Goal: Transaction & Acquisition: Purchase product/service

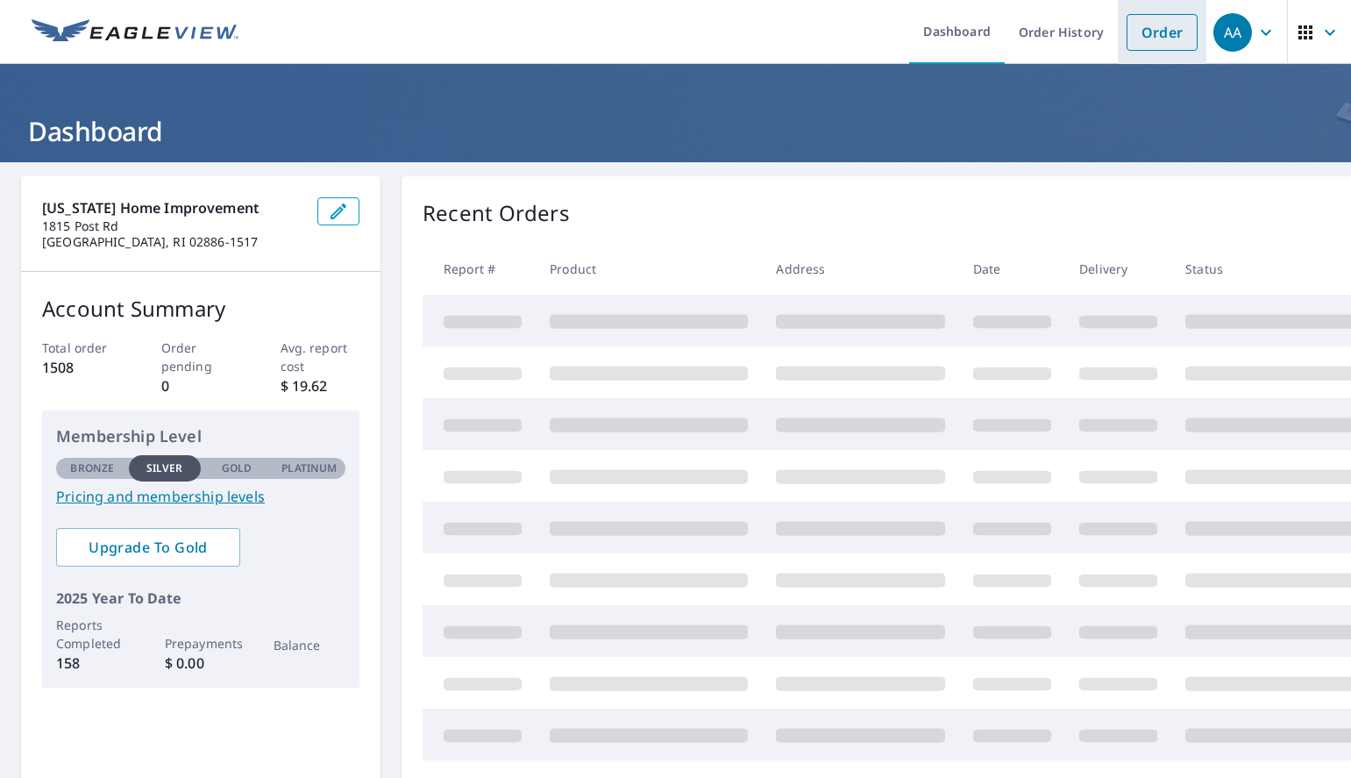
click at [1144, 31] on link "Order" at bounding box center [1161, 32] width 71 height 37
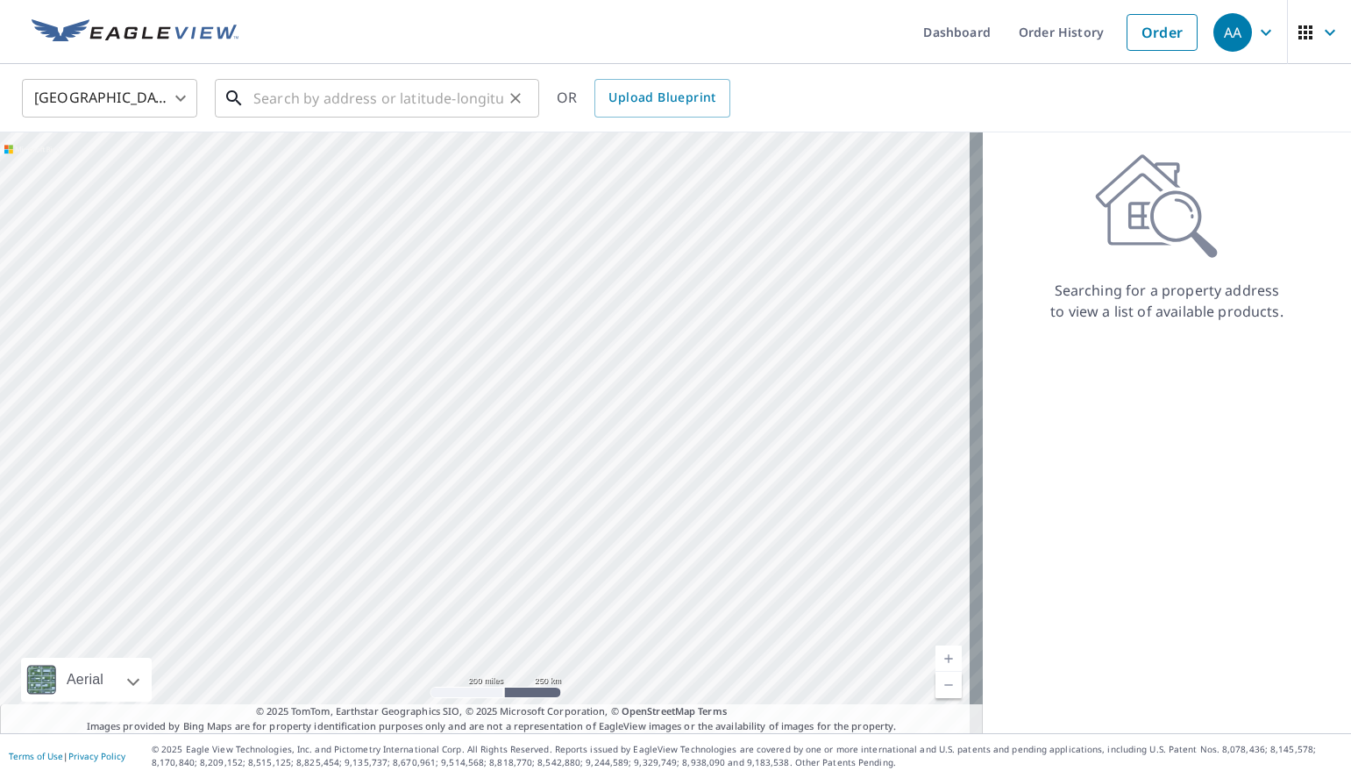
click at [443, 102] on input "text" at bounding box center [378, 98] width 250 height 49
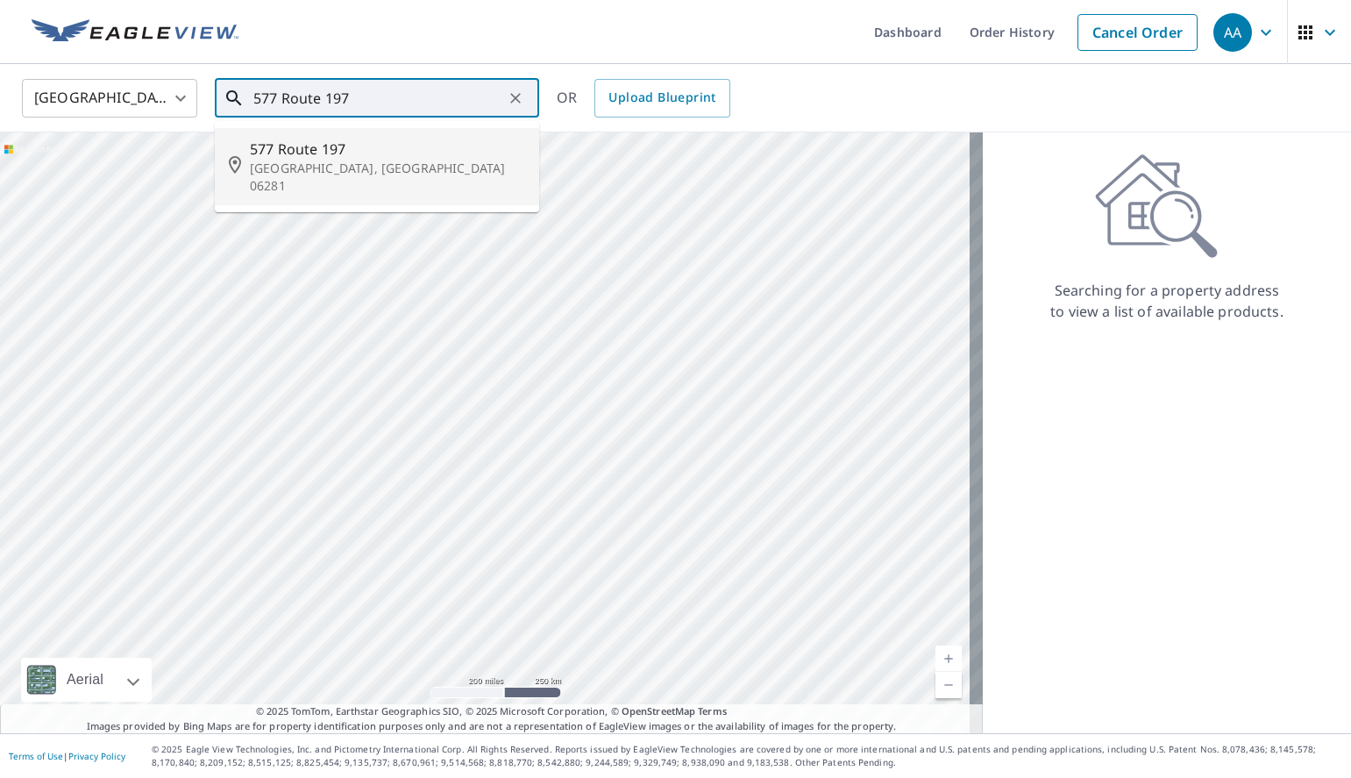
click at [300, 160] on p "[GEOGRAPHIC_DATA], [GEOGRAPHIC_DATA] 06281" at bounding box center [387, 177] width 275 height 35
type input "[STREET_ADDRESS]"
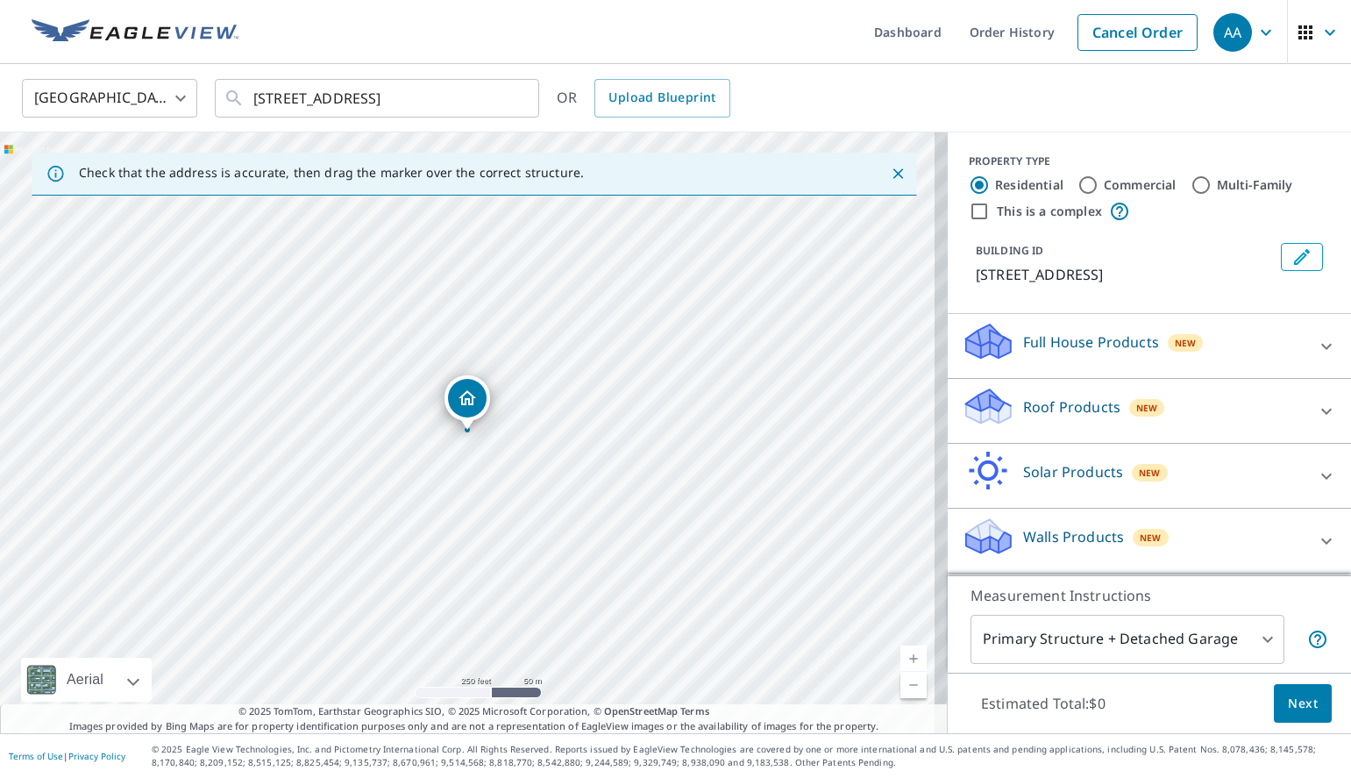
click at [987, 408] on icon at bounding box center [988, 400] width 45 height 22
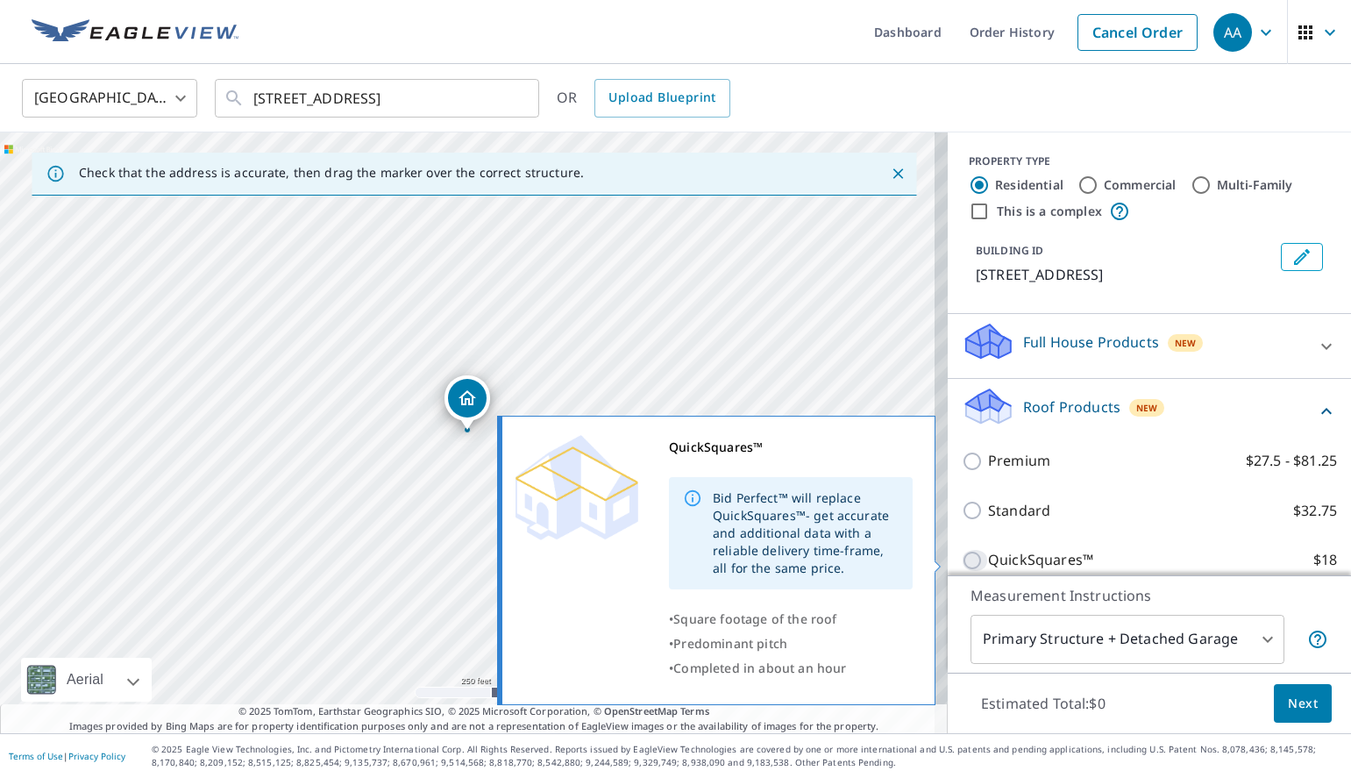
click at [962, 558] on input "QuickSquares™ $18" at bounding box center [975, 560] width 26 height 21
checkbox input "true"
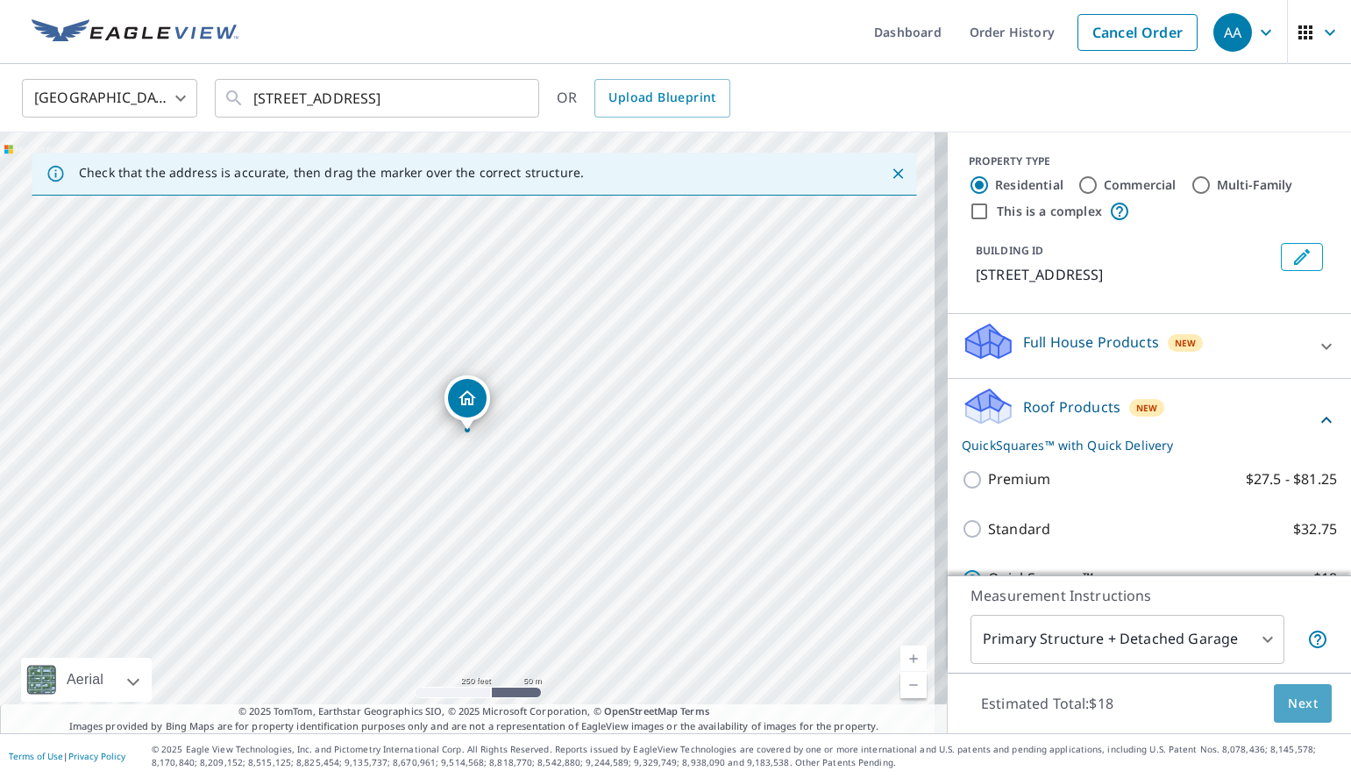
click at [1288, 707] on span "Next" at bounding box center [1303, 704] width 30 height 22
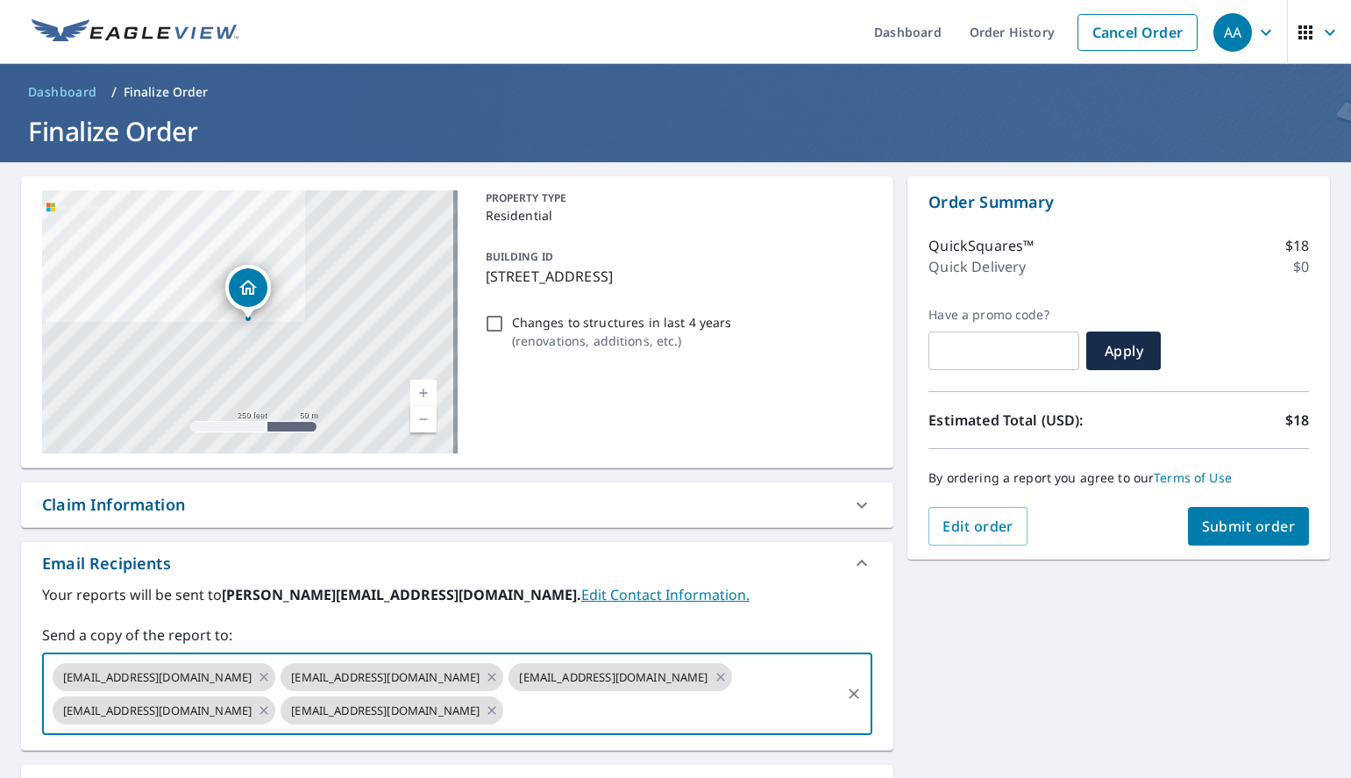
click at [506, 714] on input "text" at bounding box center [672, 709] width 332 height 33
type input "[EMAIL_ADDRESS][DOMAIN_NAME]"
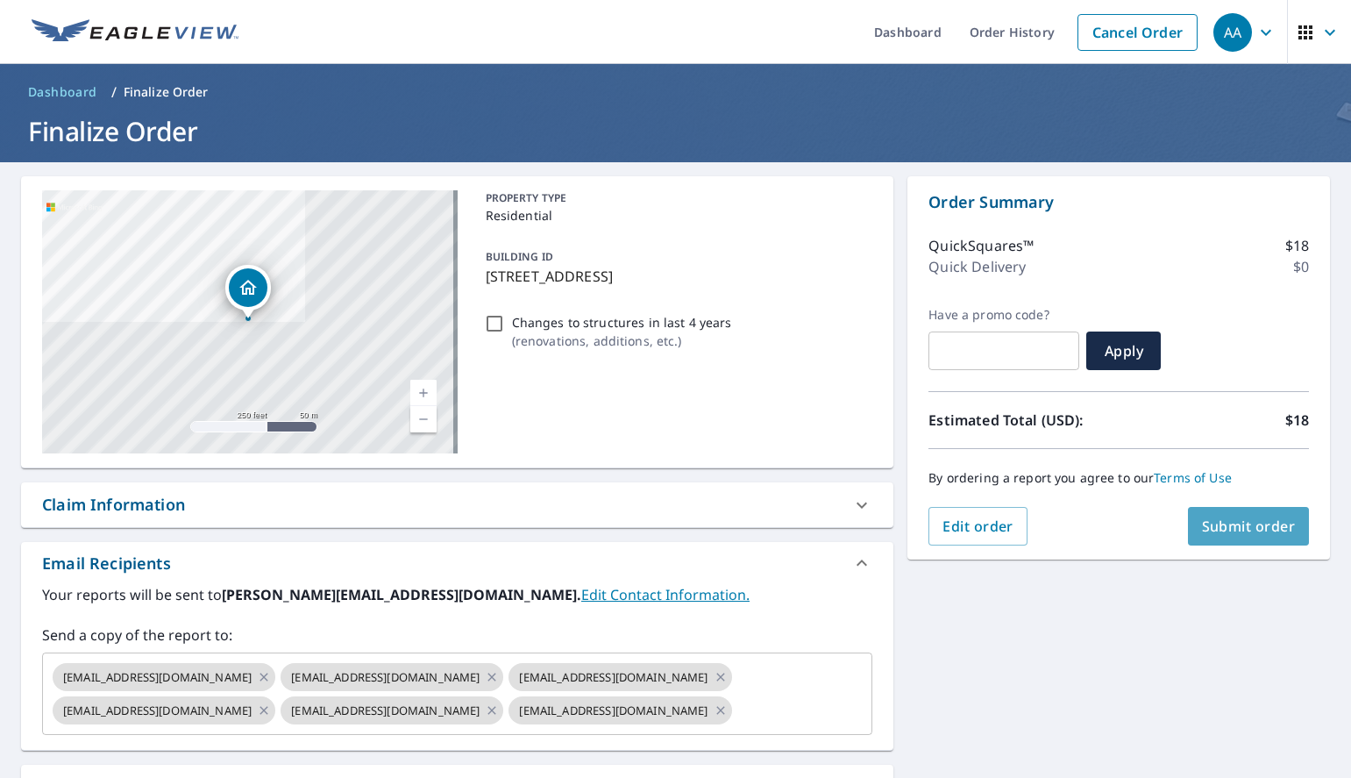
click at [1238, 518] on span "Submit order" at bounding box center [1249, 525] width 94 height 19
checkbox input "true"
